Goal: Information Seeking & Learning: Learn about a topic

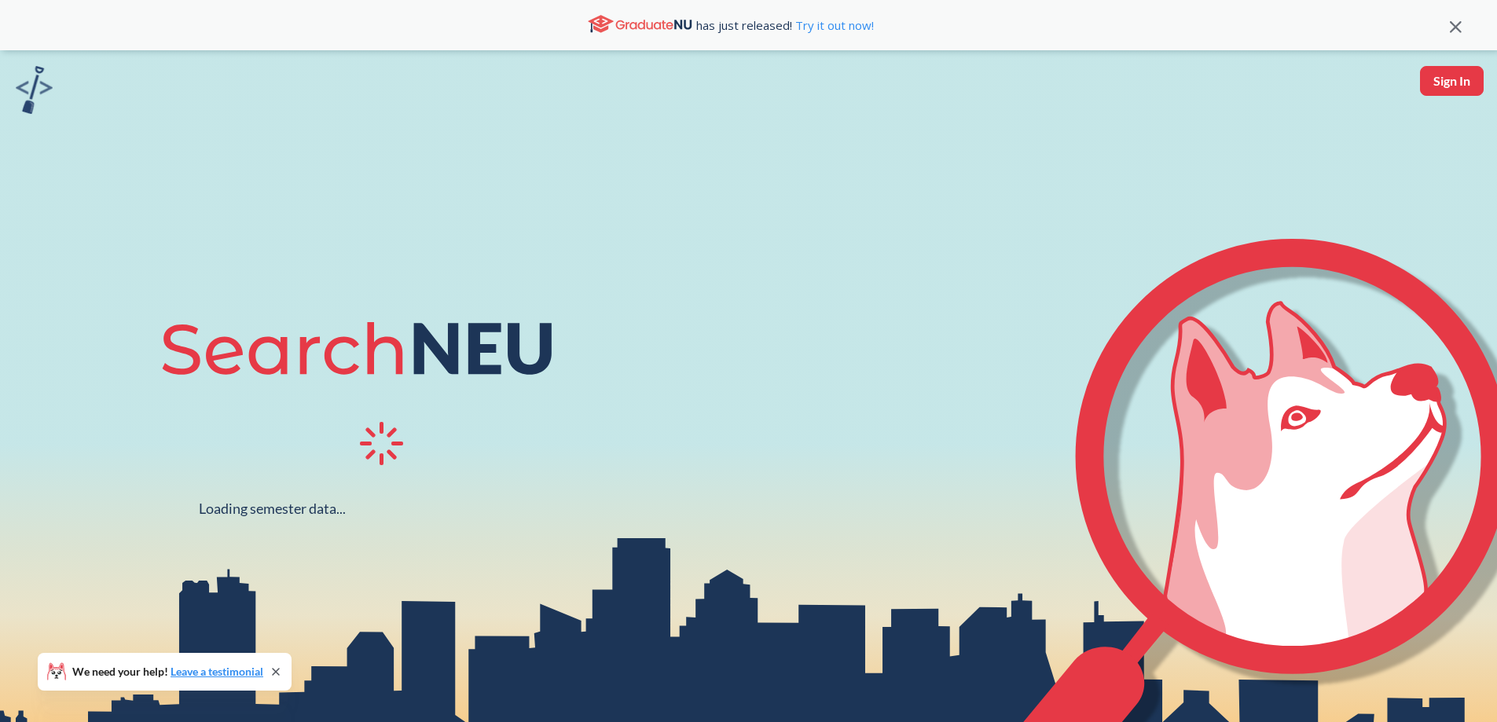
click at [1440, 79] on button "Sign In" at bounding box center [1452, 81] width 64 height 30
select select "US"
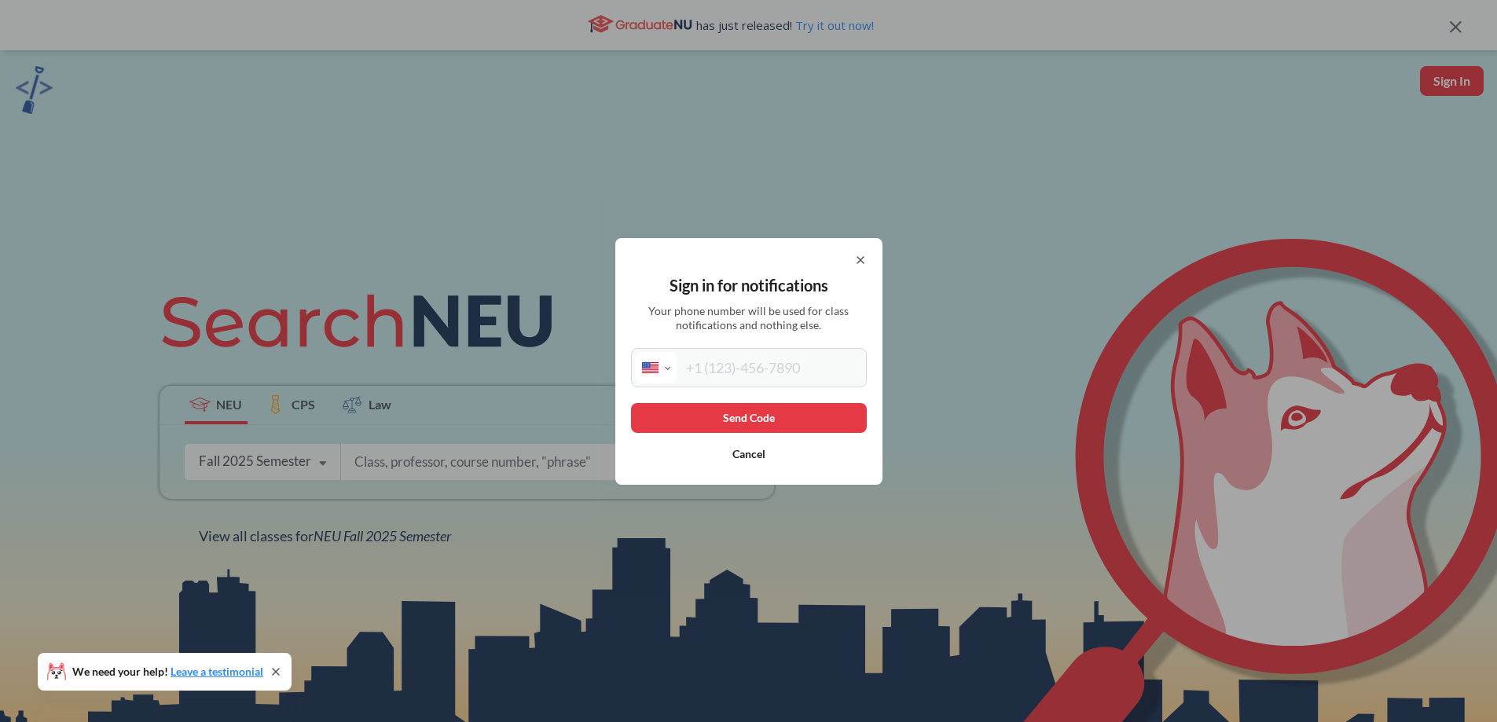
click at [867, 261] on icon at bounding box center [860, 260] width 13 height 13
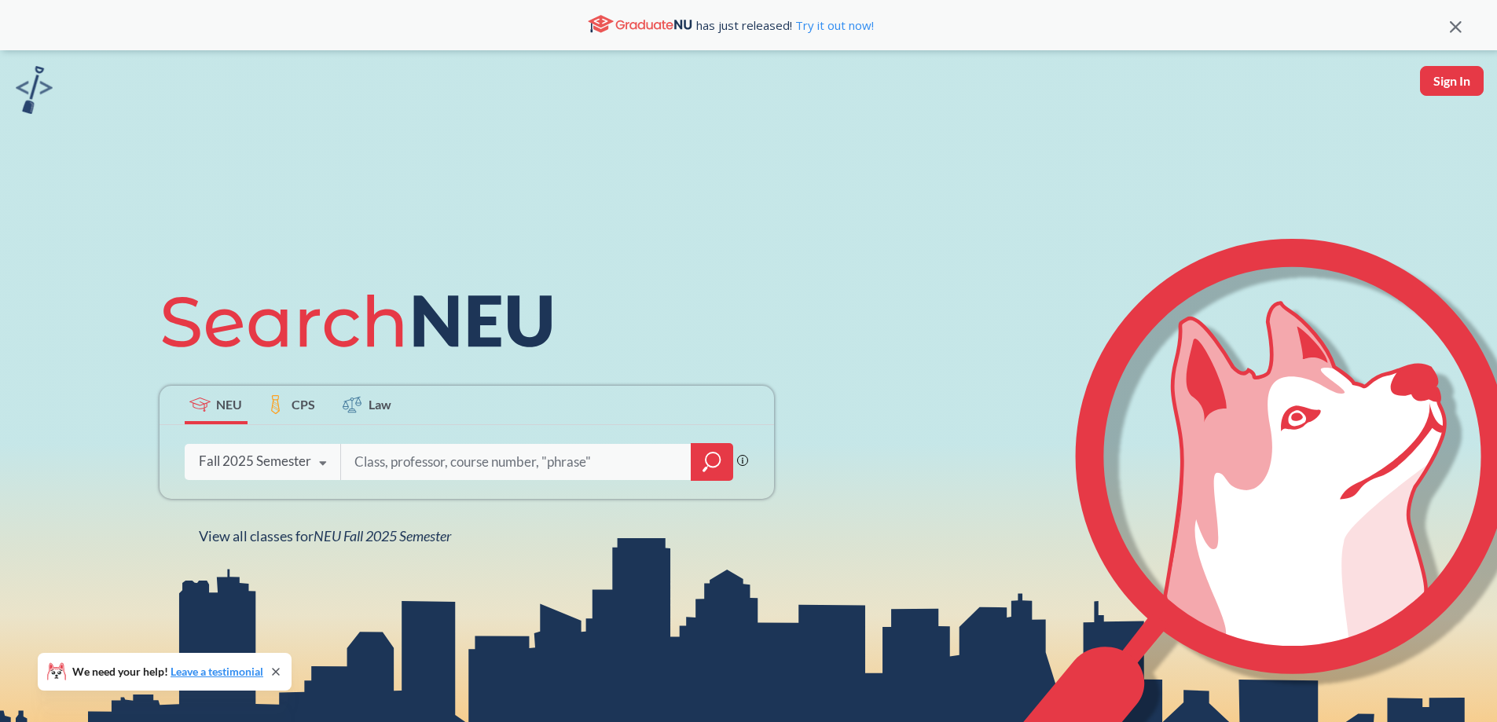
click at [537, 459] on input "search" at bounding box center [516, 462] width 327 height 33
type input "quantum computing"
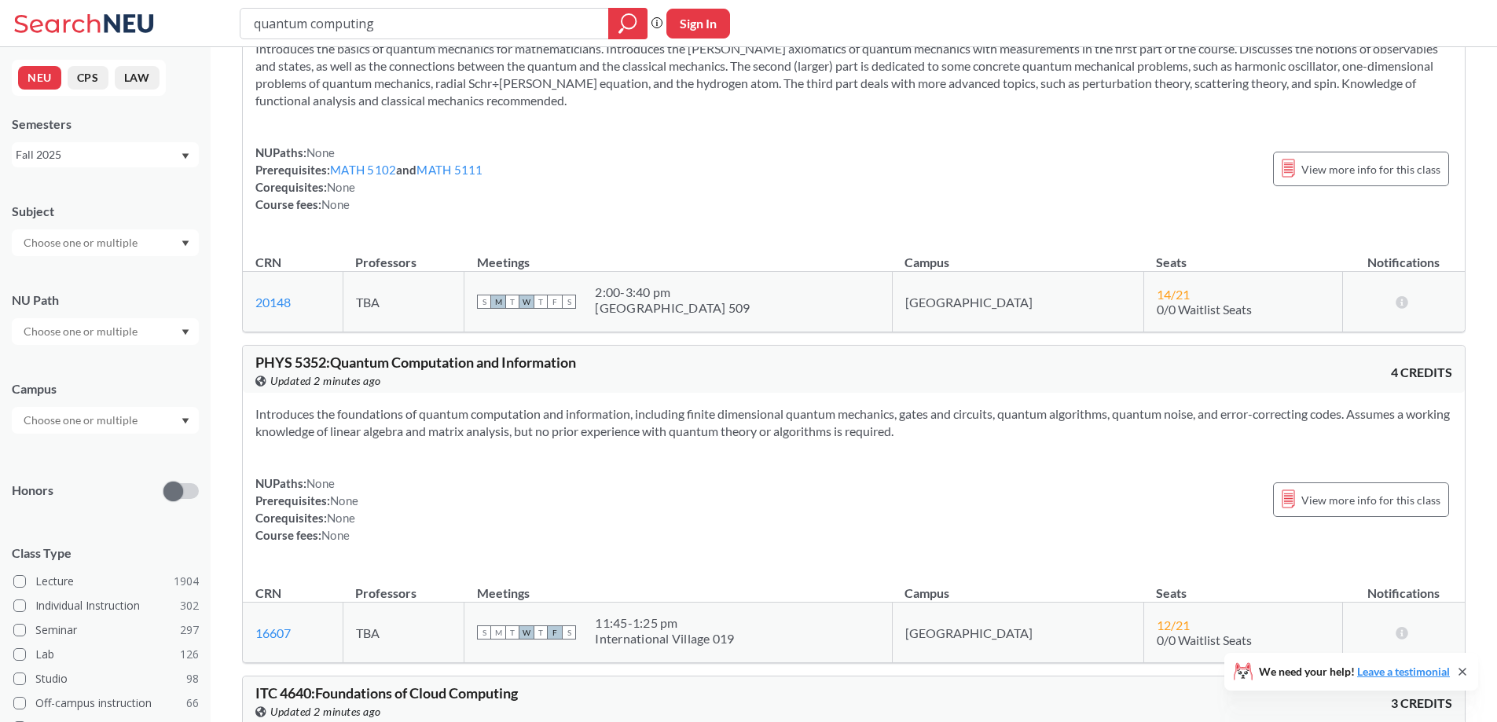
scroll to position [2515, 0]
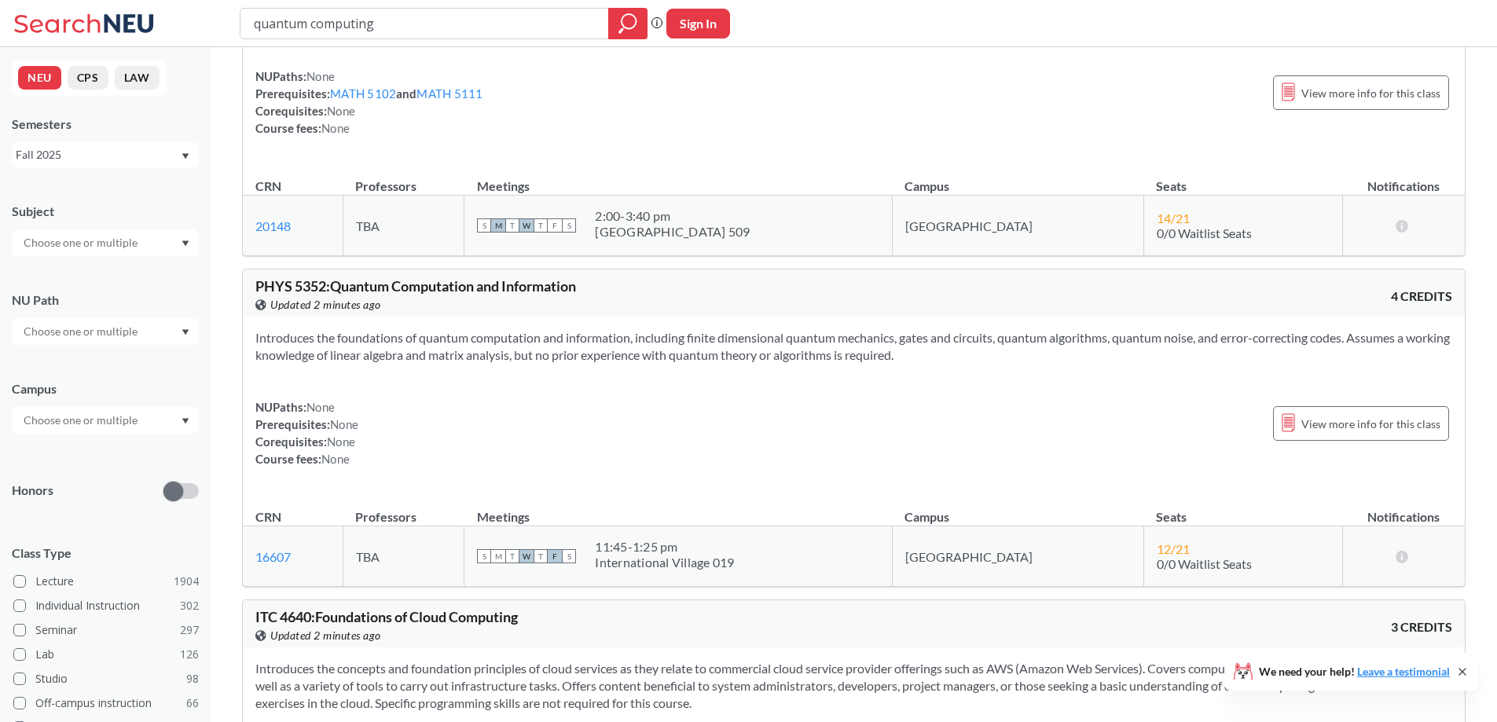
click at [930, 354] on section "Introduces the foundations of quantum computation and information, including fi…" at bounding box center [853, 346] width 1197 height 35
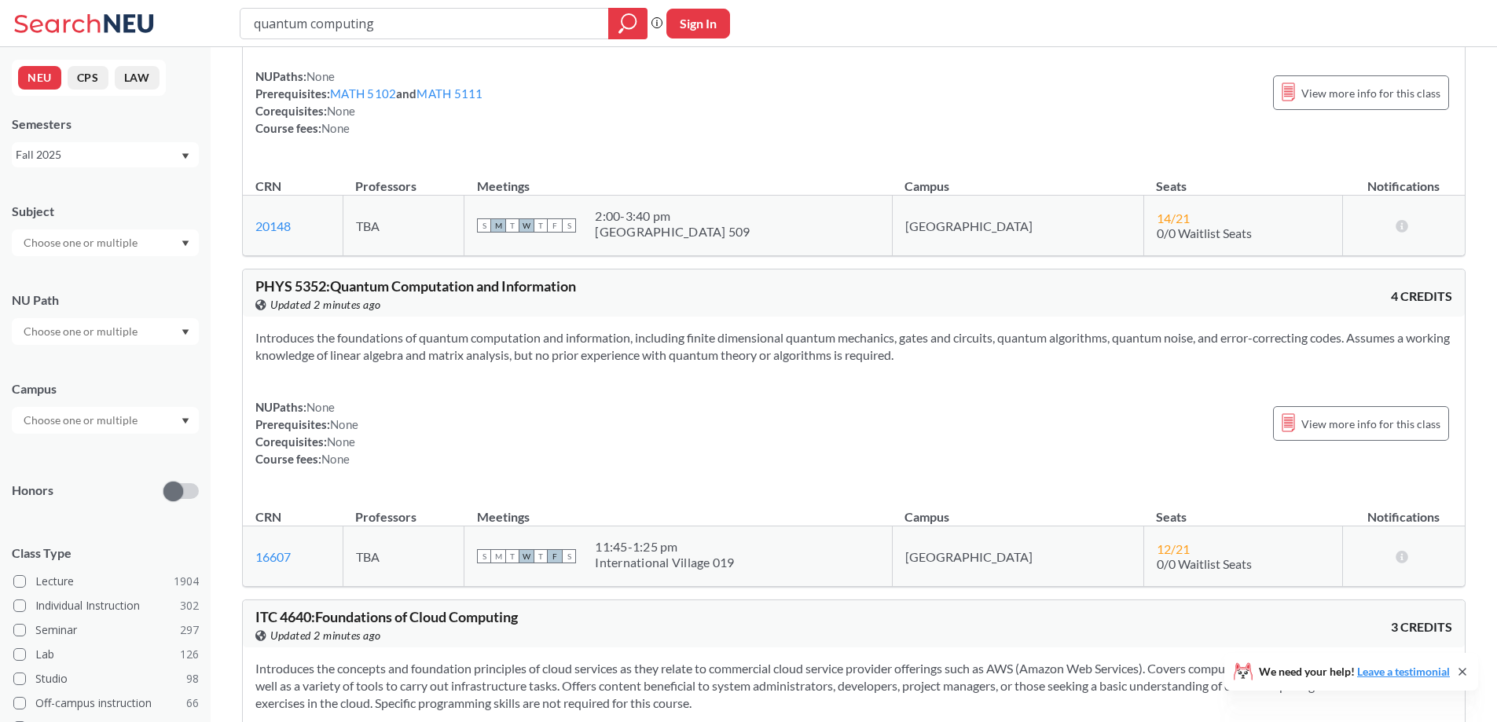
click at [930, 354] on section "Introduces the foundations of quantum computation and information, including fi…" at bounding box center [853, 346] width 1197 height 35
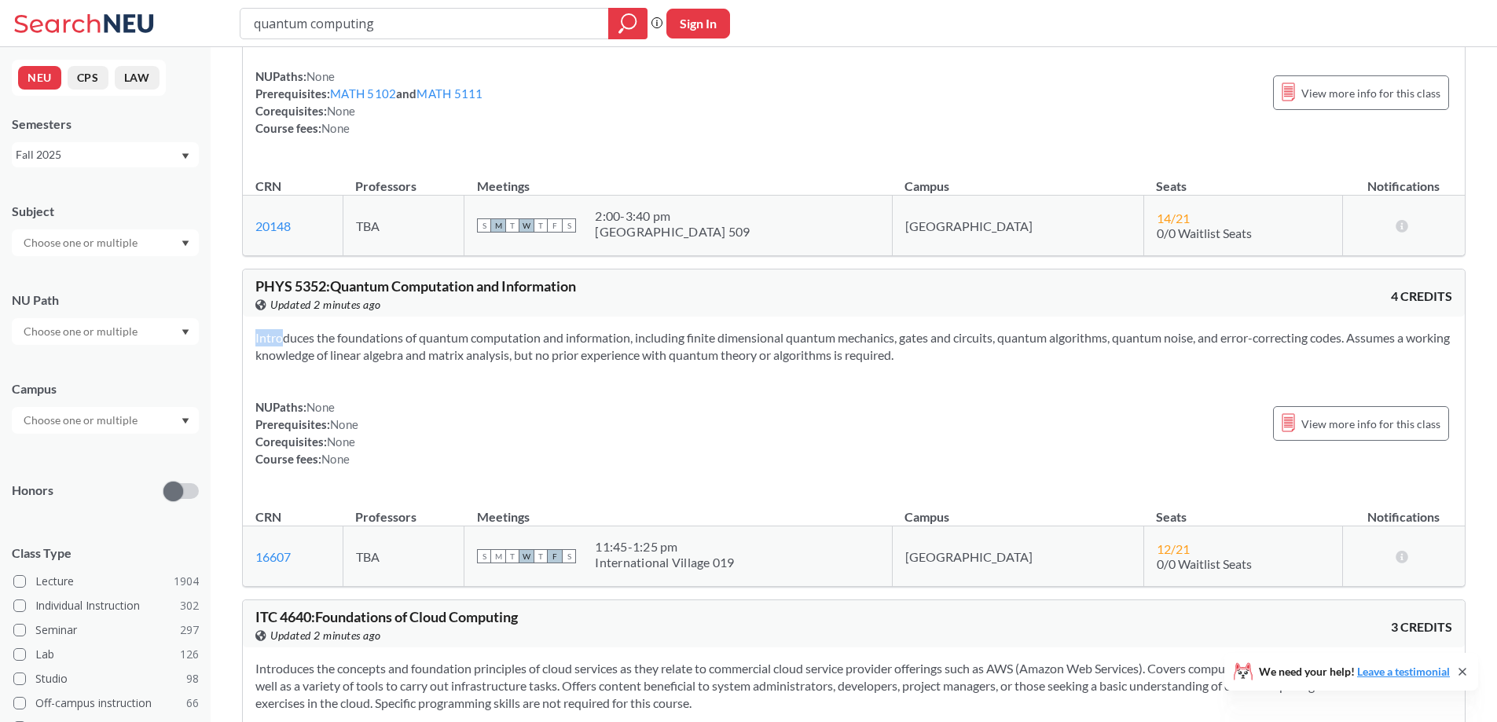
click at [930, 354] on section "Introduces the foundations of quantum computation and information, including fi…" at bounding box center [853, 346] width 1197 height 35
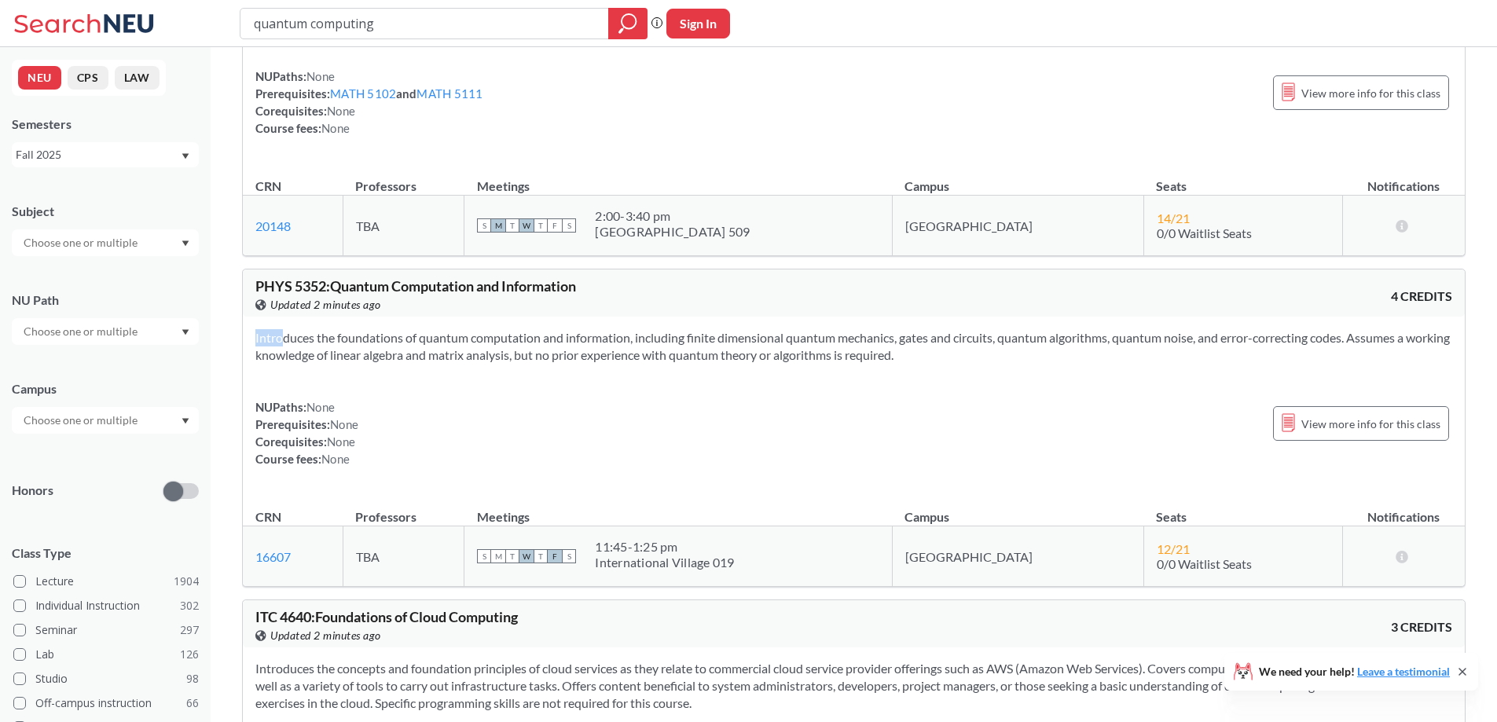
click at [930, 354] on section "Introduces the foundations of quantum computation and information, including fi…" at bounding box center [853, 346] width 1197 height 35
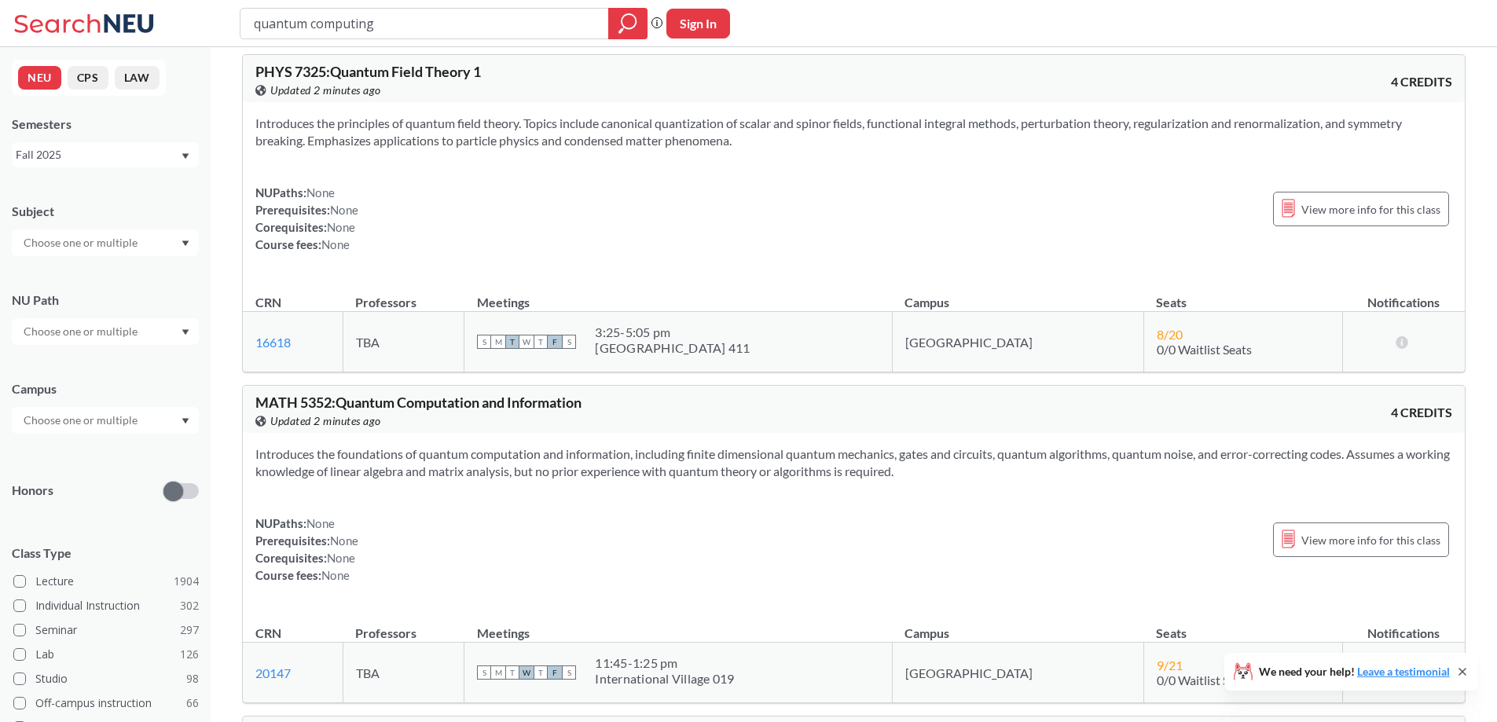
scroll to position [1336, 0]
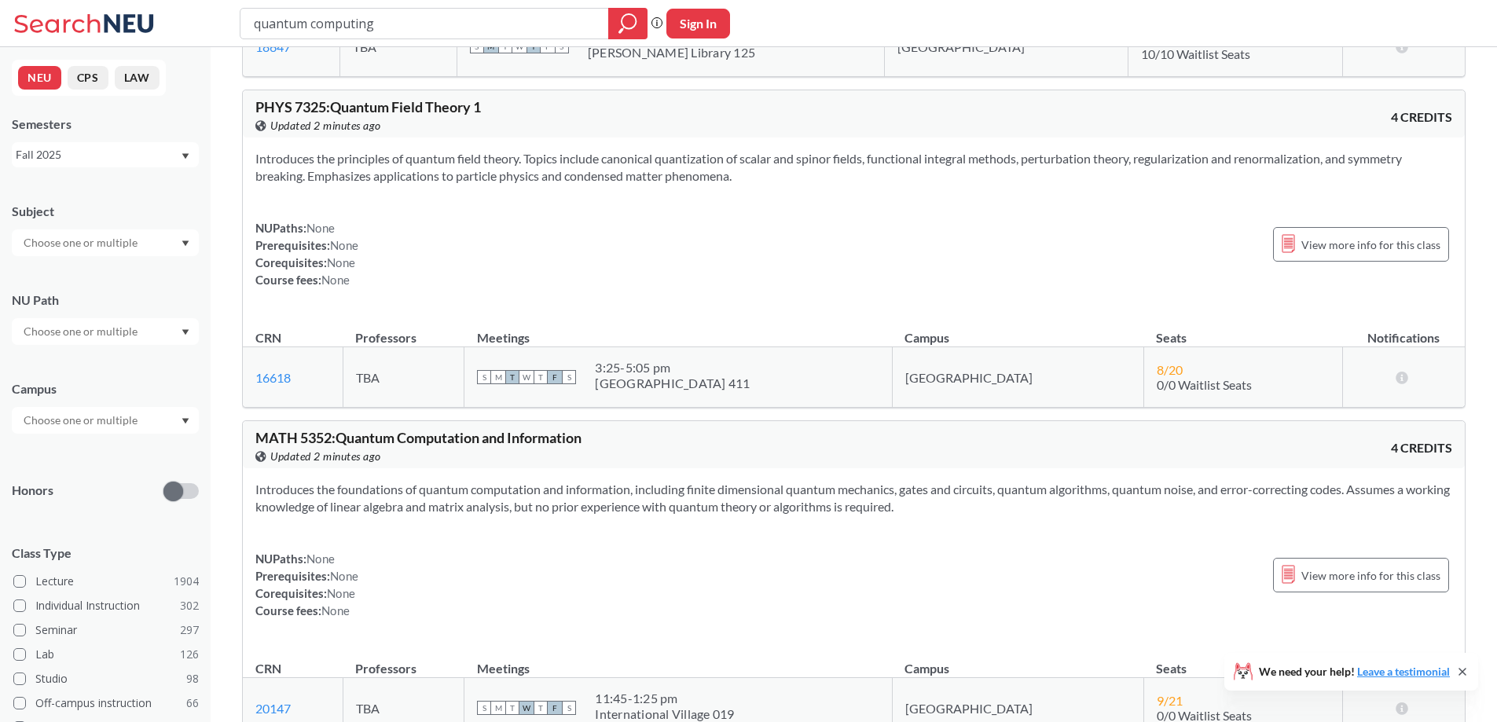
click at [884, 171] on section "Introduces the principles of quantum field theory. Topics include canonical qua…" at bounding box center [853, 167] width 1197 height 35
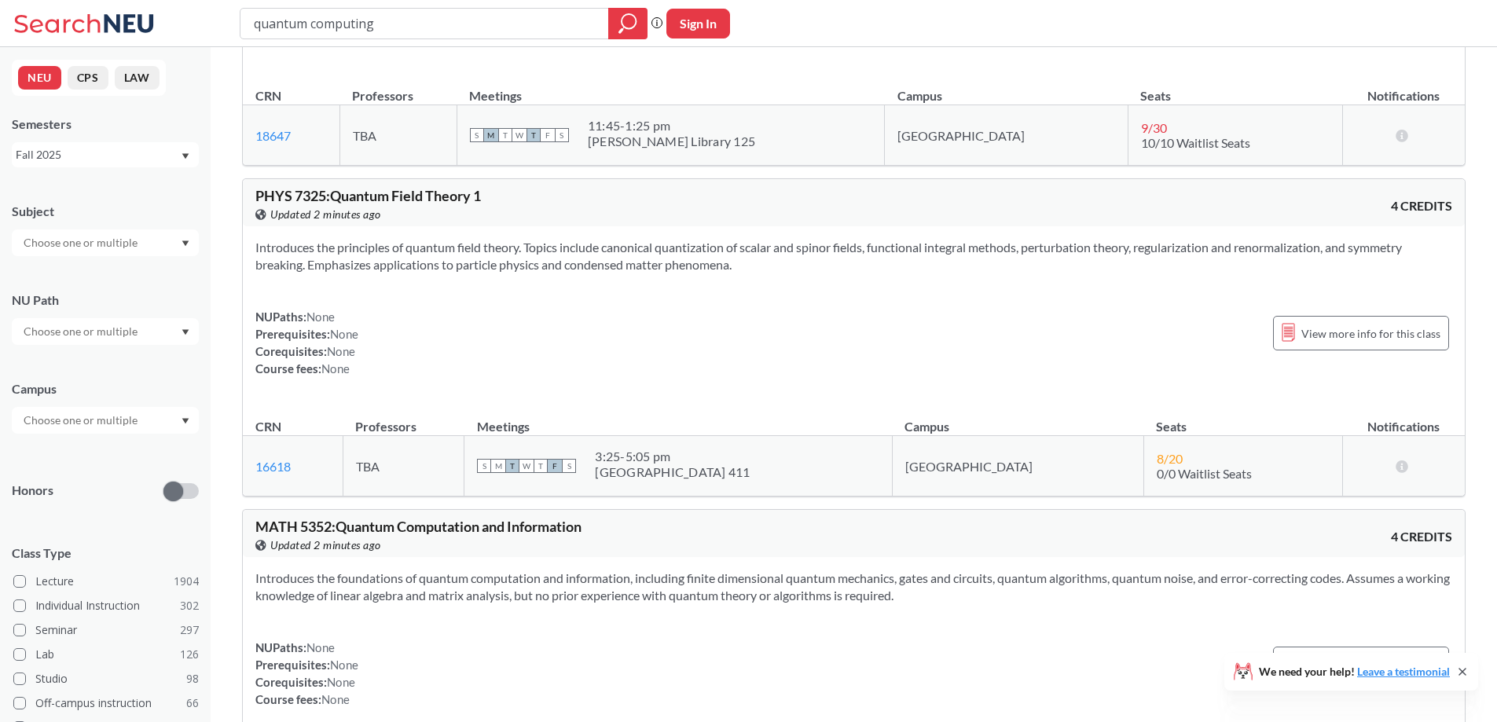
scroll to position [1022, 0]
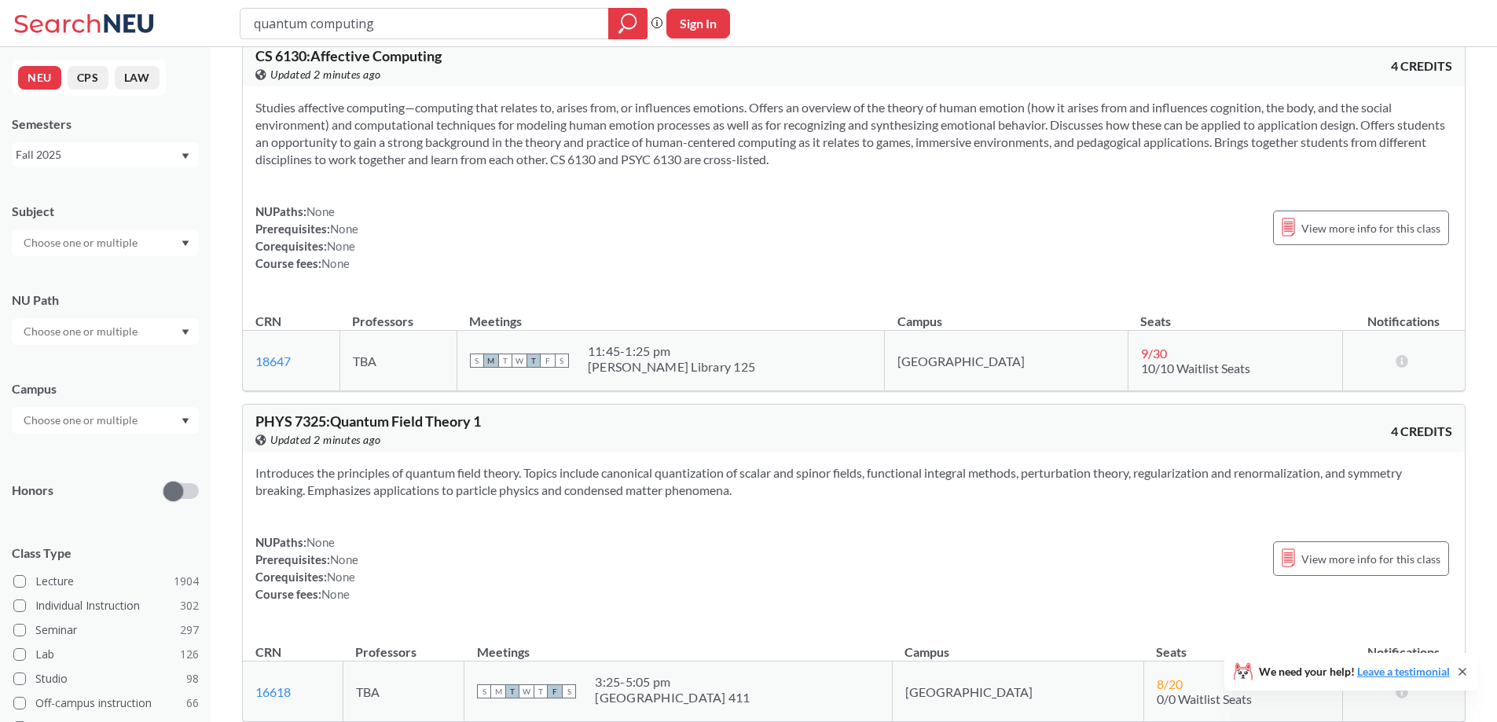
click at [1467, 676] on icon at bounding box center [1462, 672] width 13 height 13
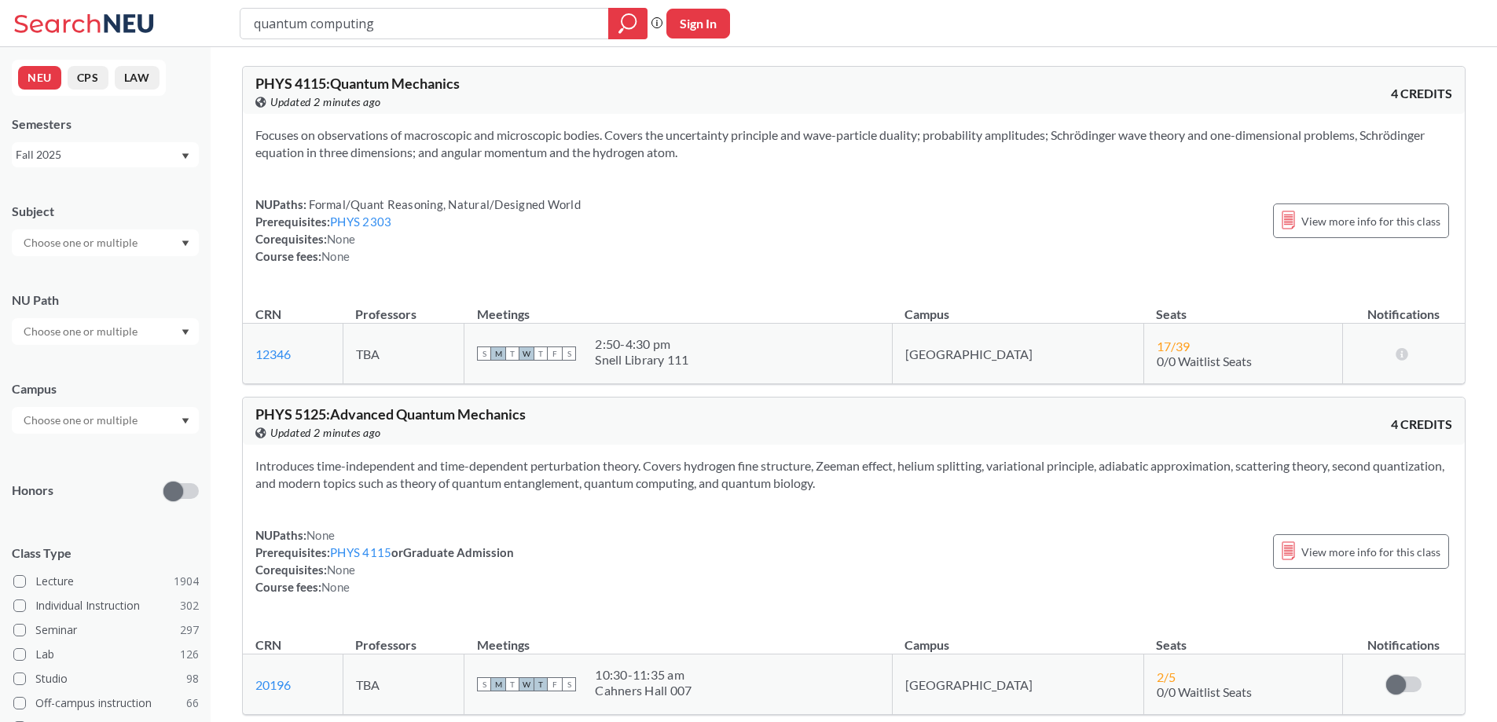
scroll to position [0, 0]
click at [854, 475] on section "Introduces time-independent and time-dependent perturbation theory. Covers hydr…" at bounding box center [853, 476] width 1197 height 35
